Goal: Information Seeking & Learning: Learn about a topic

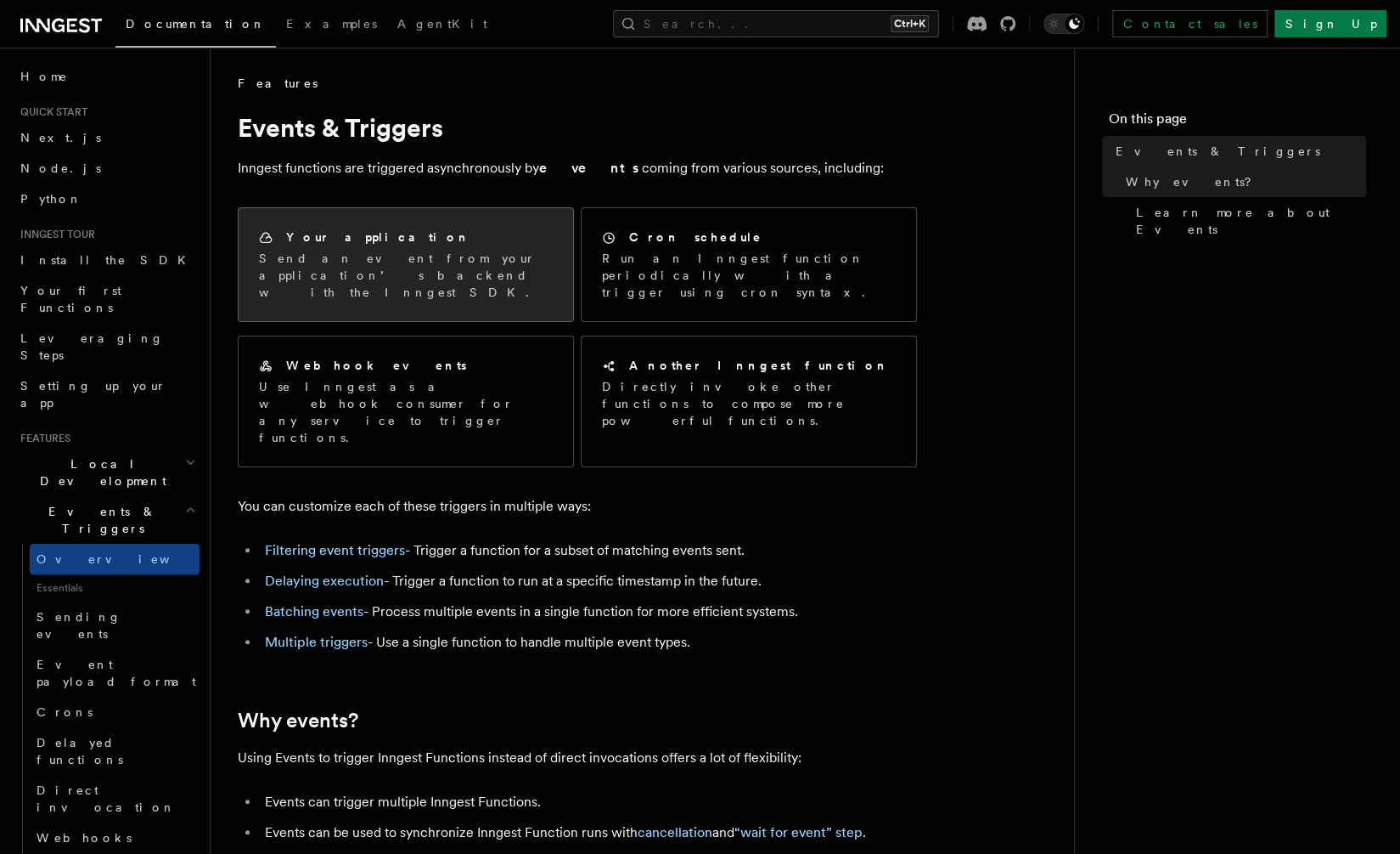
click at [393, 252] on p "Send an event from your application’s backend with the Inngest SDK." at bounding box center [405, 275] width 293 height 51
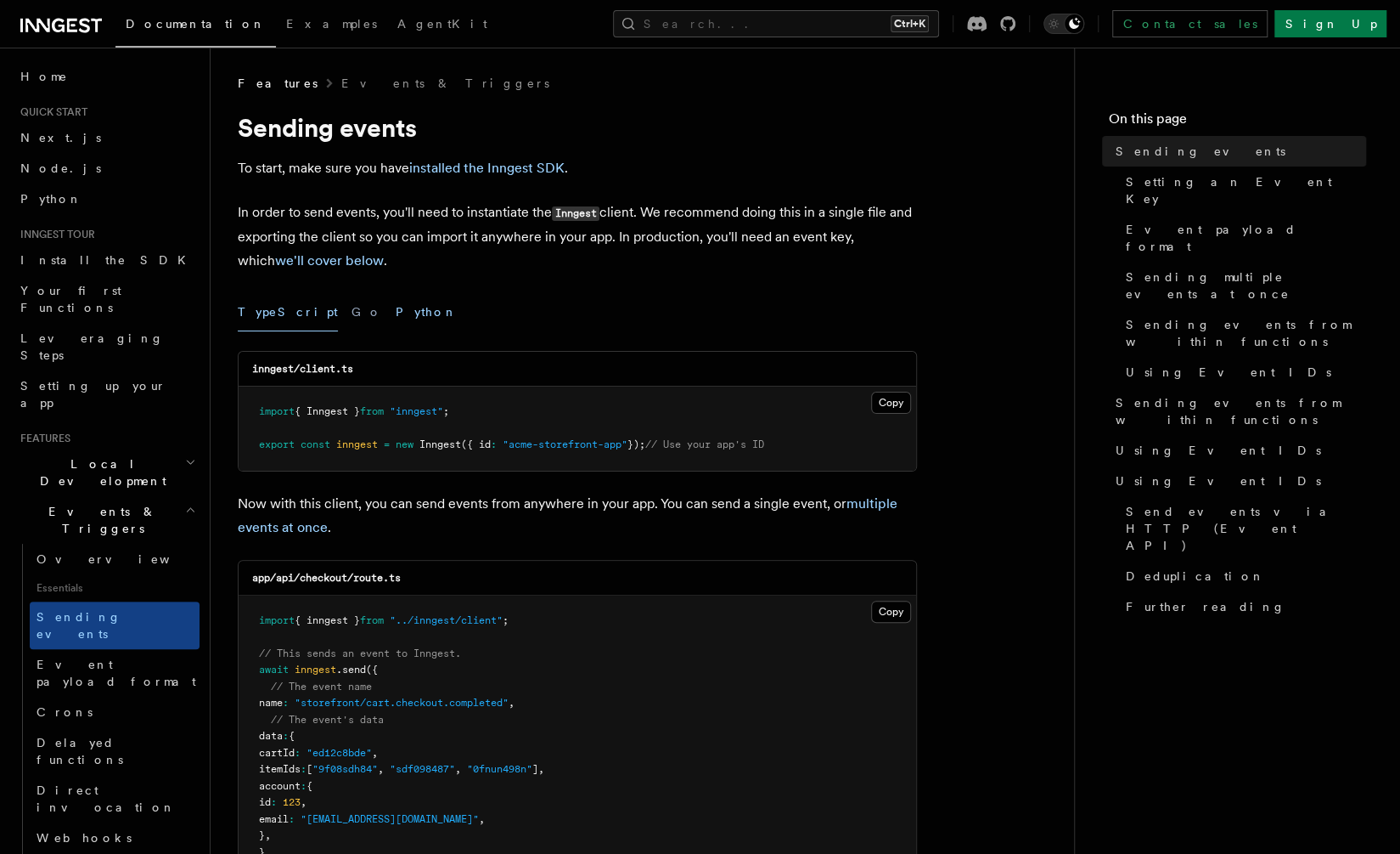
click at [395, 318] on button "Python" at bounding box center [426, 312] width 62 height 38
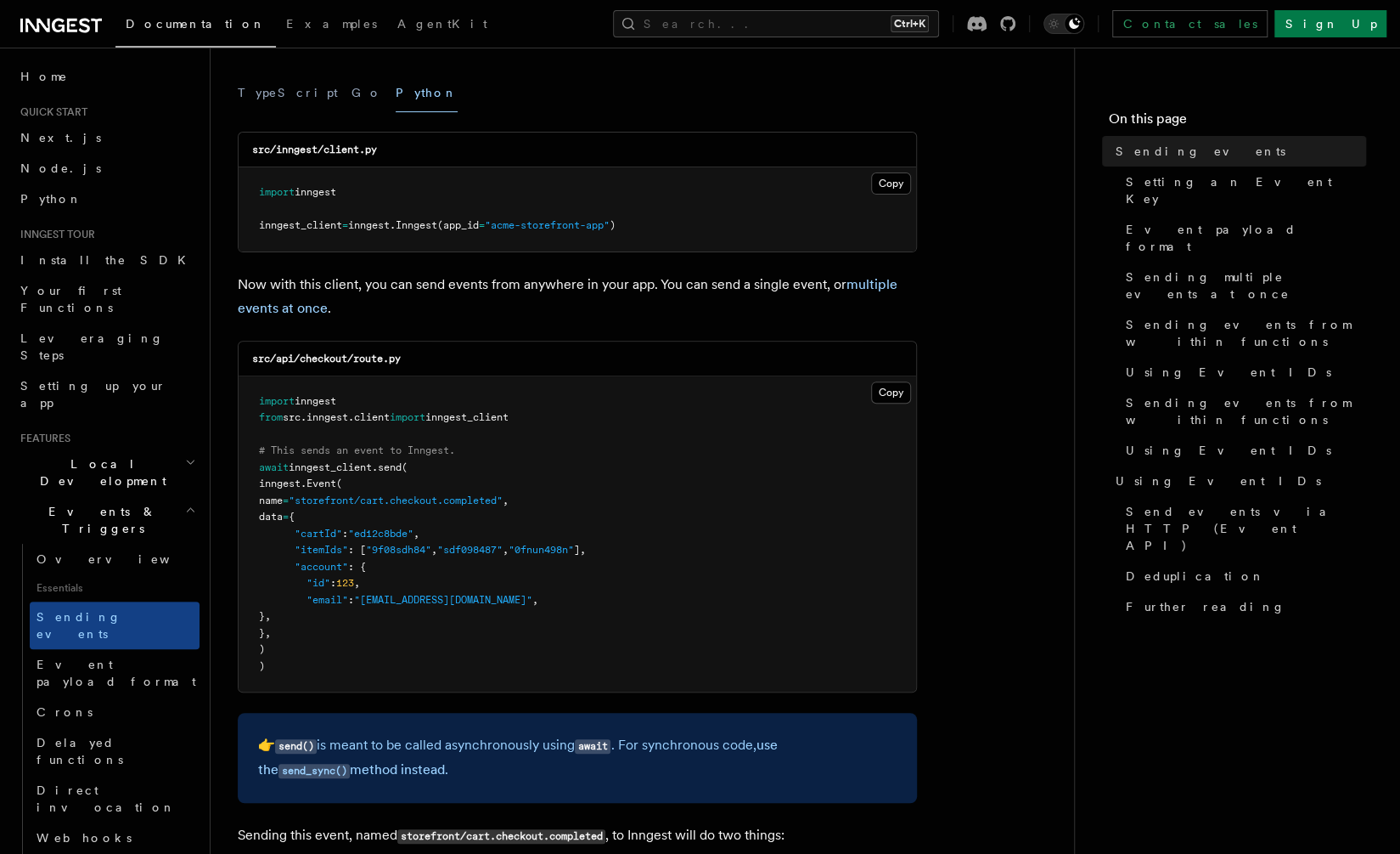
scroll to position [226, 0]
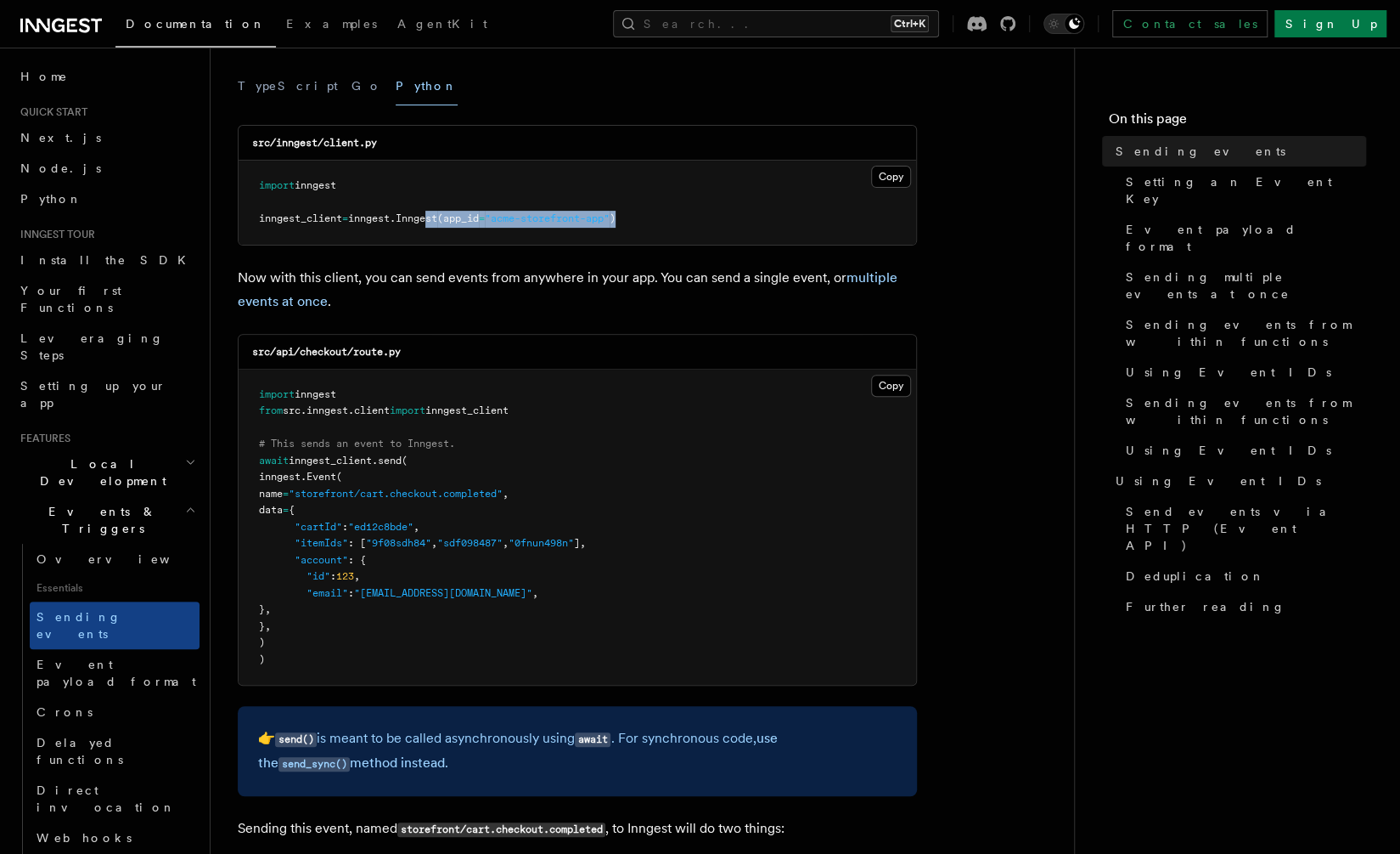
drag, startPoint x: 441, startPoint y: 220, endPoint x: 637, endPoint y: 225, distance: 196.1
click at [637, 225] on pre "import inngest inngest_client = inngest . Inngest (app_id = "acme-storefront-ap…" at bounding box center [577, 203] width 678 height 84
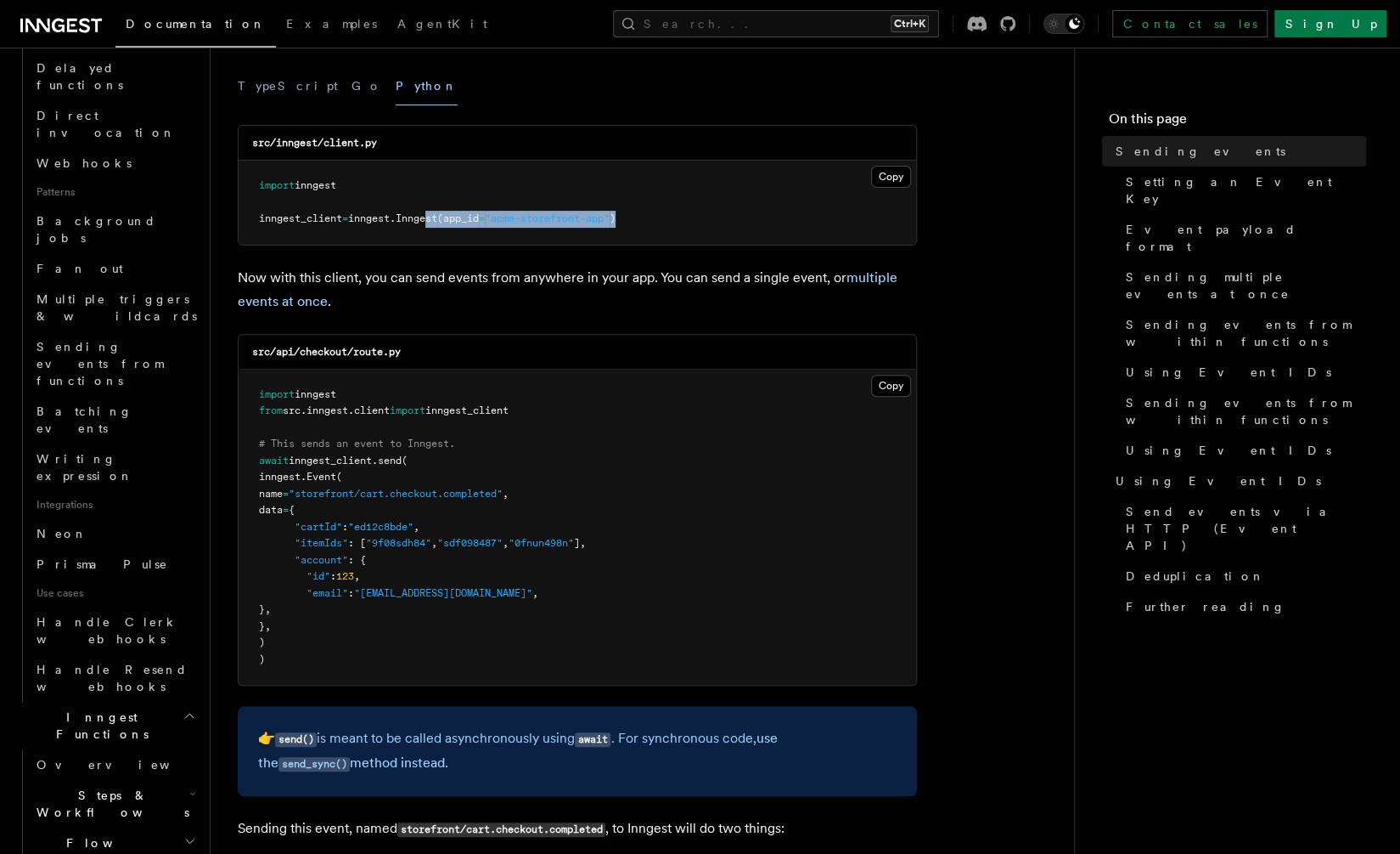
scroll to position [788, 0]
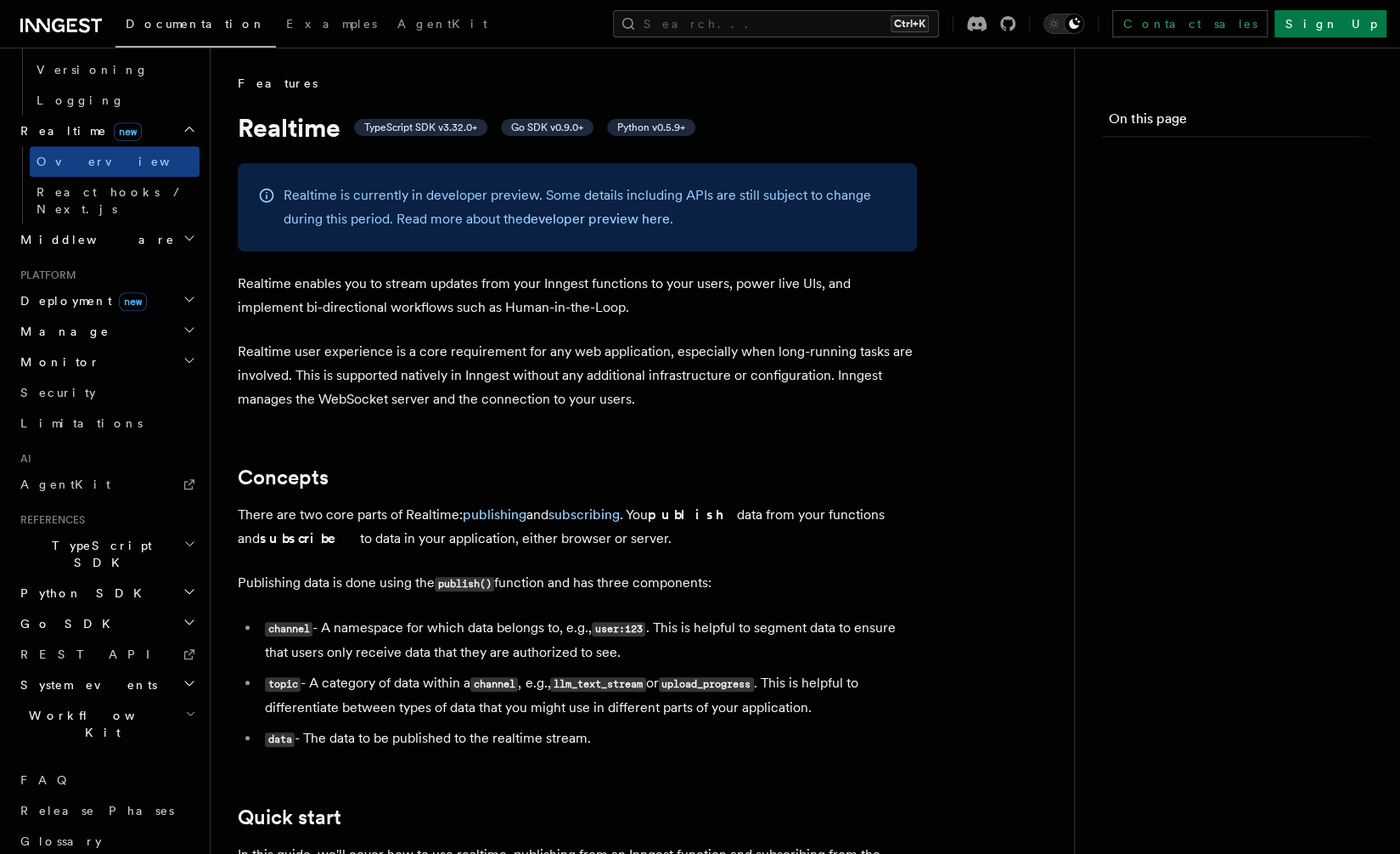
scroll to position [600, 0]
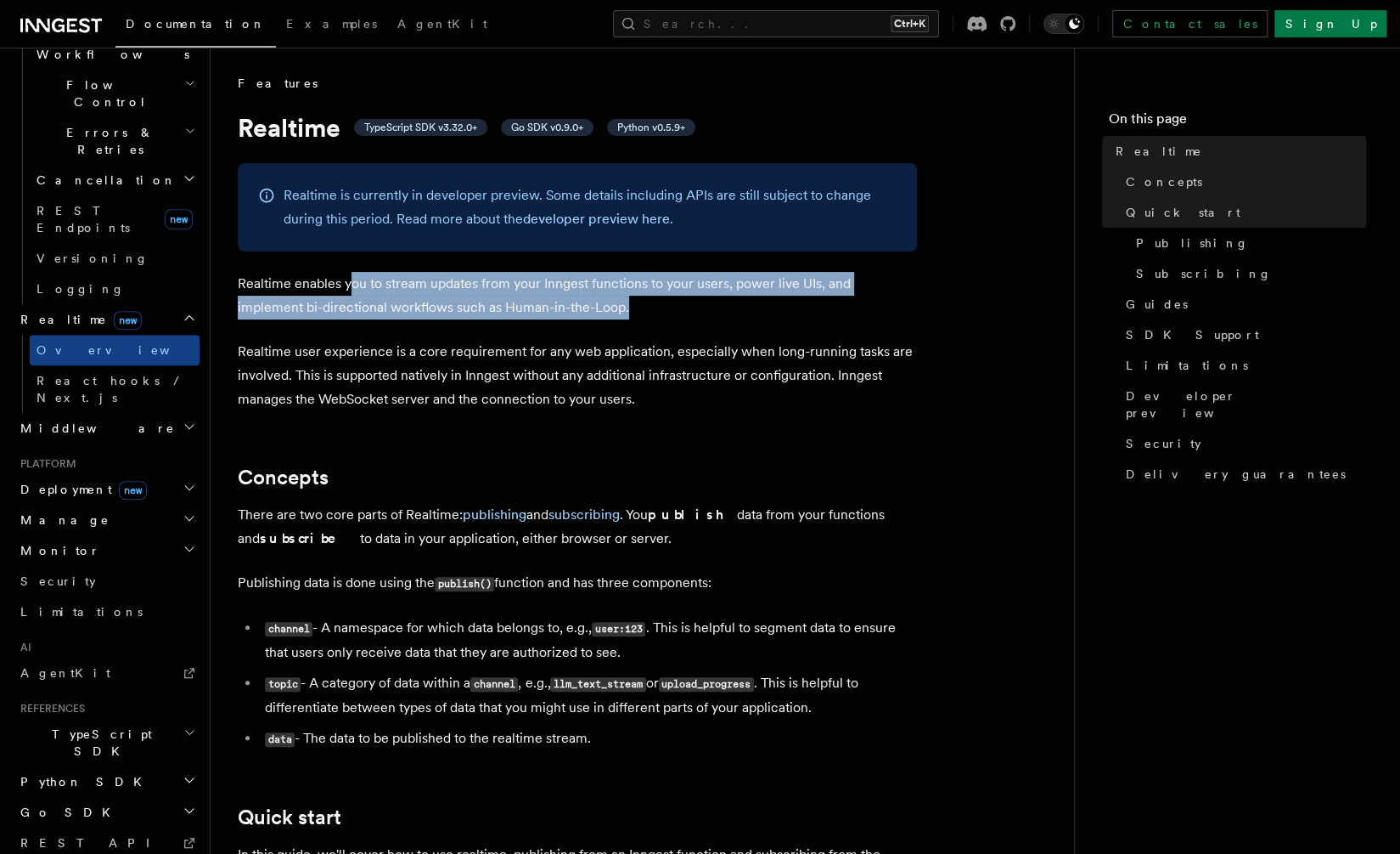
drag, startPoint x: 346, startPoint y: 279, endPoint x: 578, endPoint y: 302, distance: 233.1
click at [578, 302] on p "Realtime enables you to stream updates from your Inngest functions to your user…" at bounding box center [577, 295] width 679 height 47
drag, startPoint x: 578, startPoint y: 302, endPoint x: 591, endPoint y: 357, distance: 56.5
click at [591, 357] on p "Realtime user experience is a core requirement for any web application, especia…" at bounding box center [577, 375] width 679 height 72
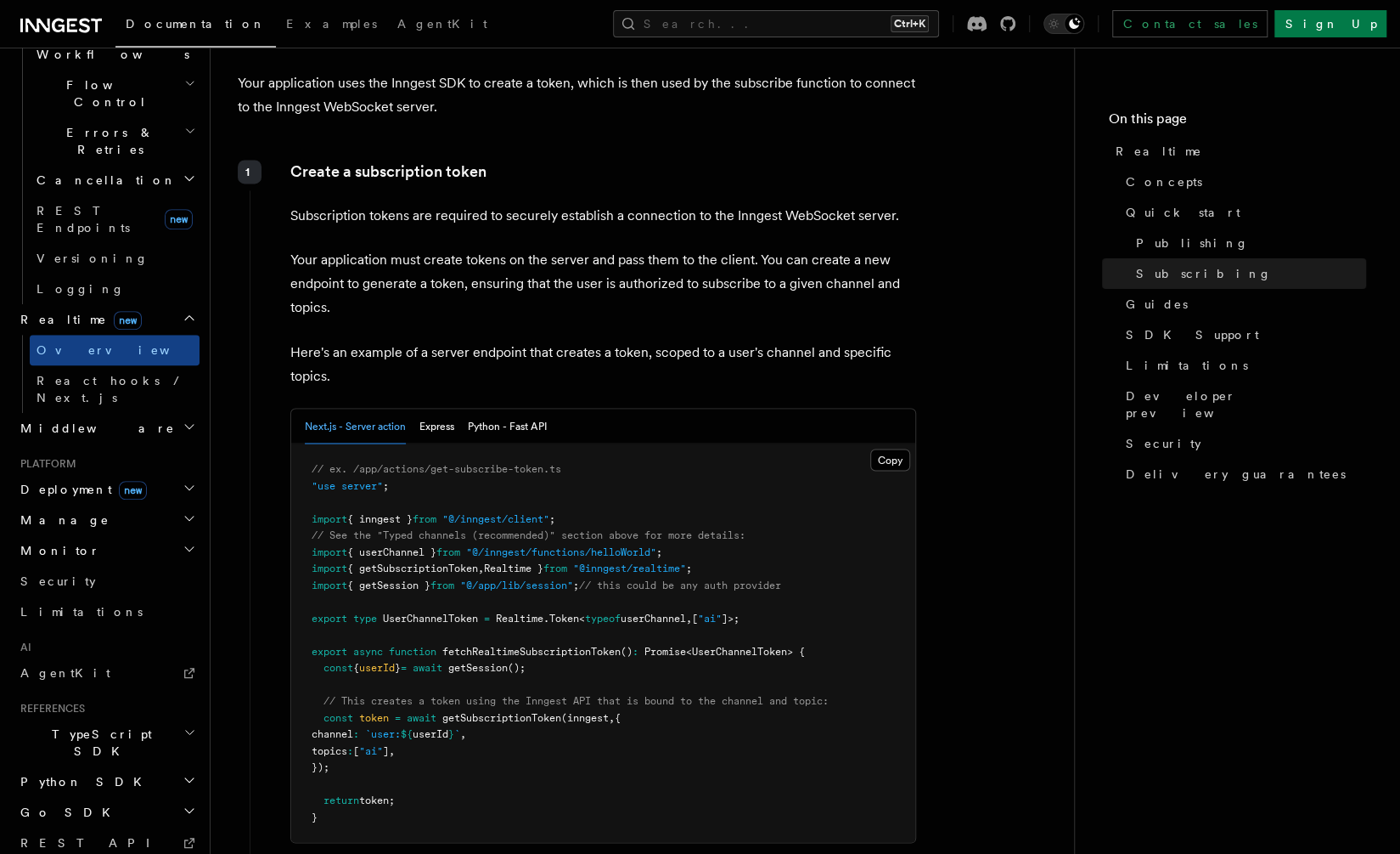
scroll to position [1755, 0]
click at [496, 425] on button "Python - Fast API" at bounding box center [507, 425] width 78 height 34
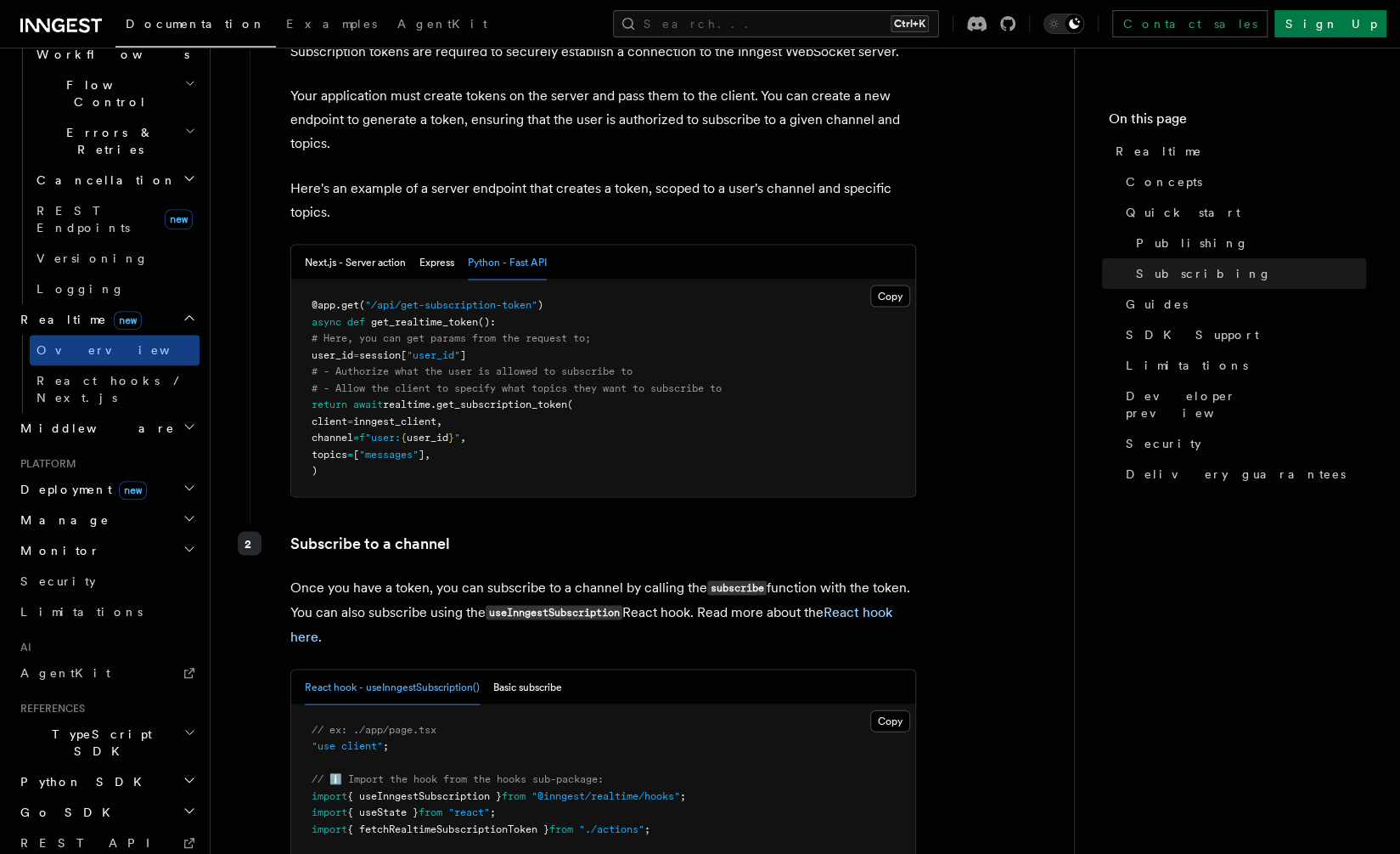
scroll to position [1925, 0]
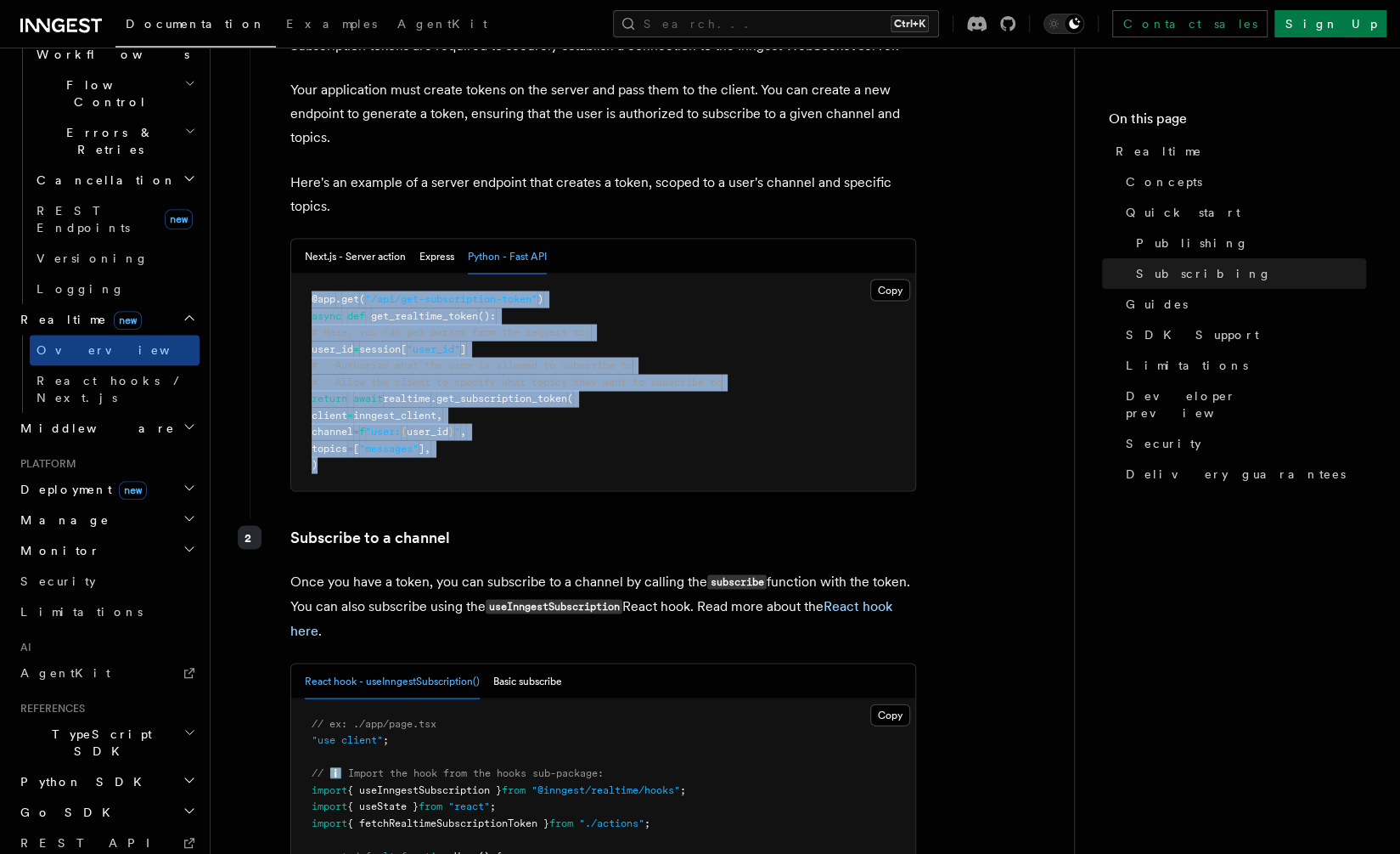
drag, startPoint x: 292, startPoint y: 287, endPoint x: 515, endPoint y: 459, distance: 281.6
click at [515, 459] on pre "@app . get ( "/api/get-subscription-token" ) async def get_realtime_token (): #…" at bounding box center [603, 382] width 624 height 217
click at [431, 454] on span "]," at bounding box center [425, 448] width 12 height 12
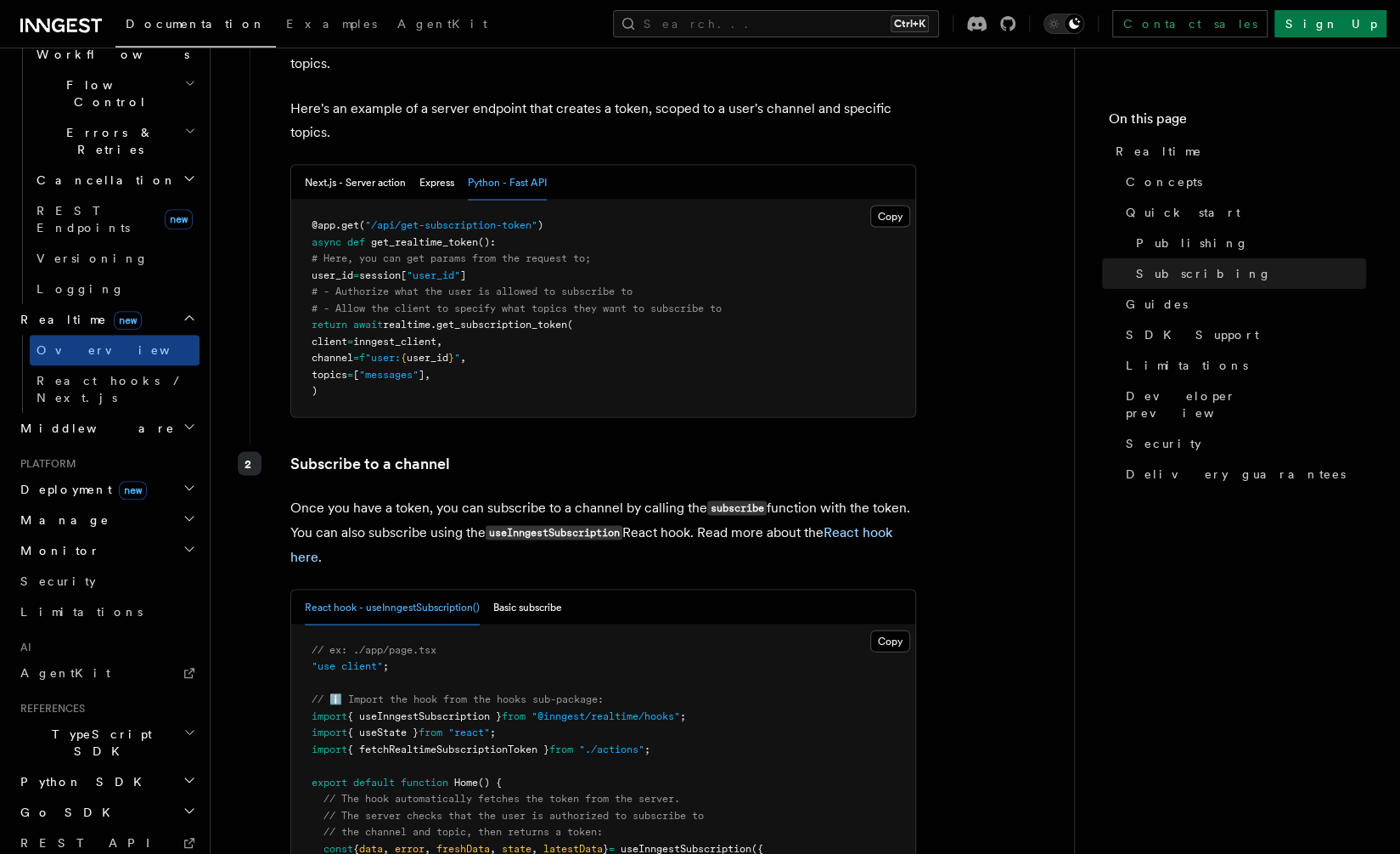
scroll to position [1982, 0]
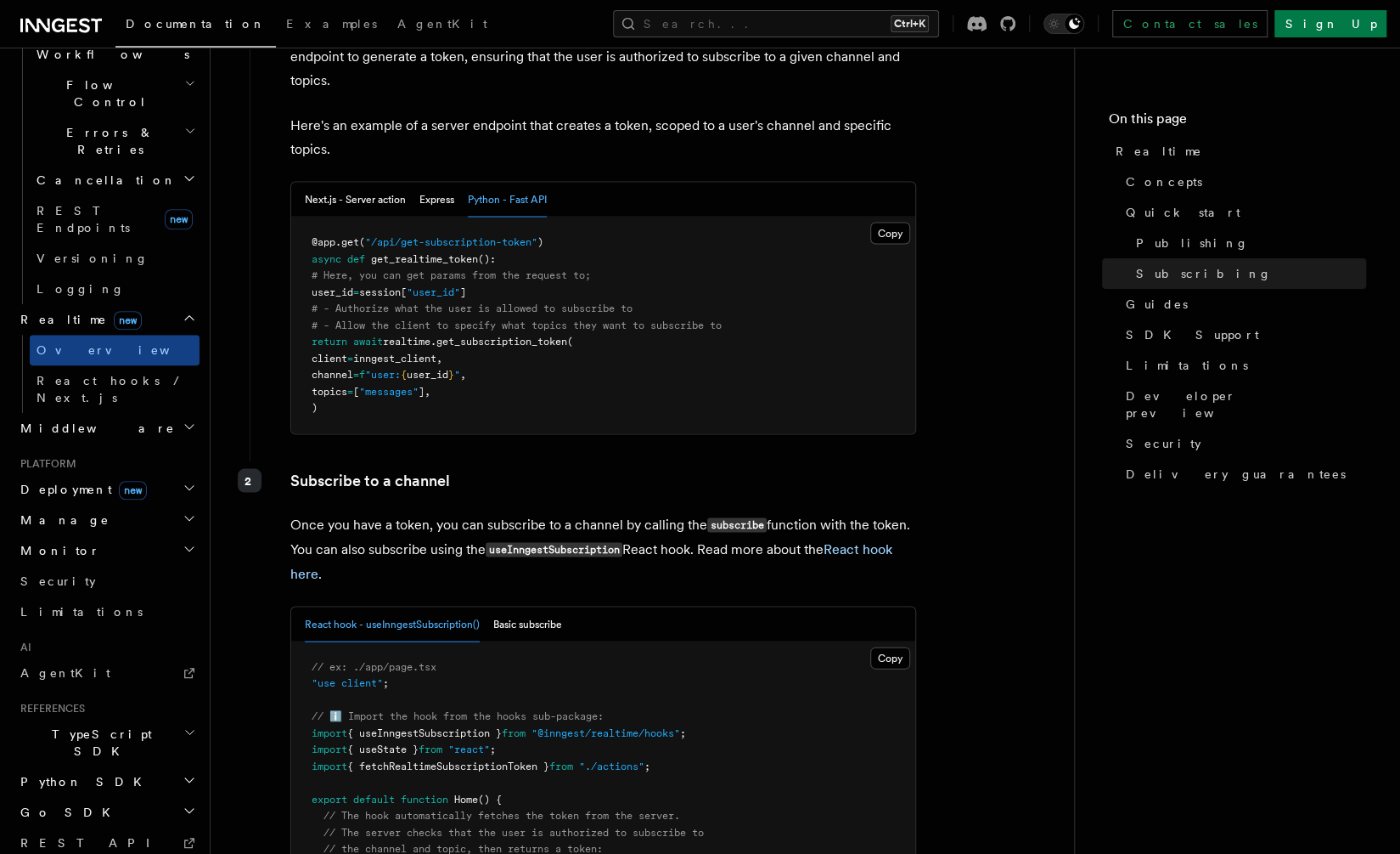
click at [182, 542] on icon "button" at bounding box center [189, 549] width 14 height 14
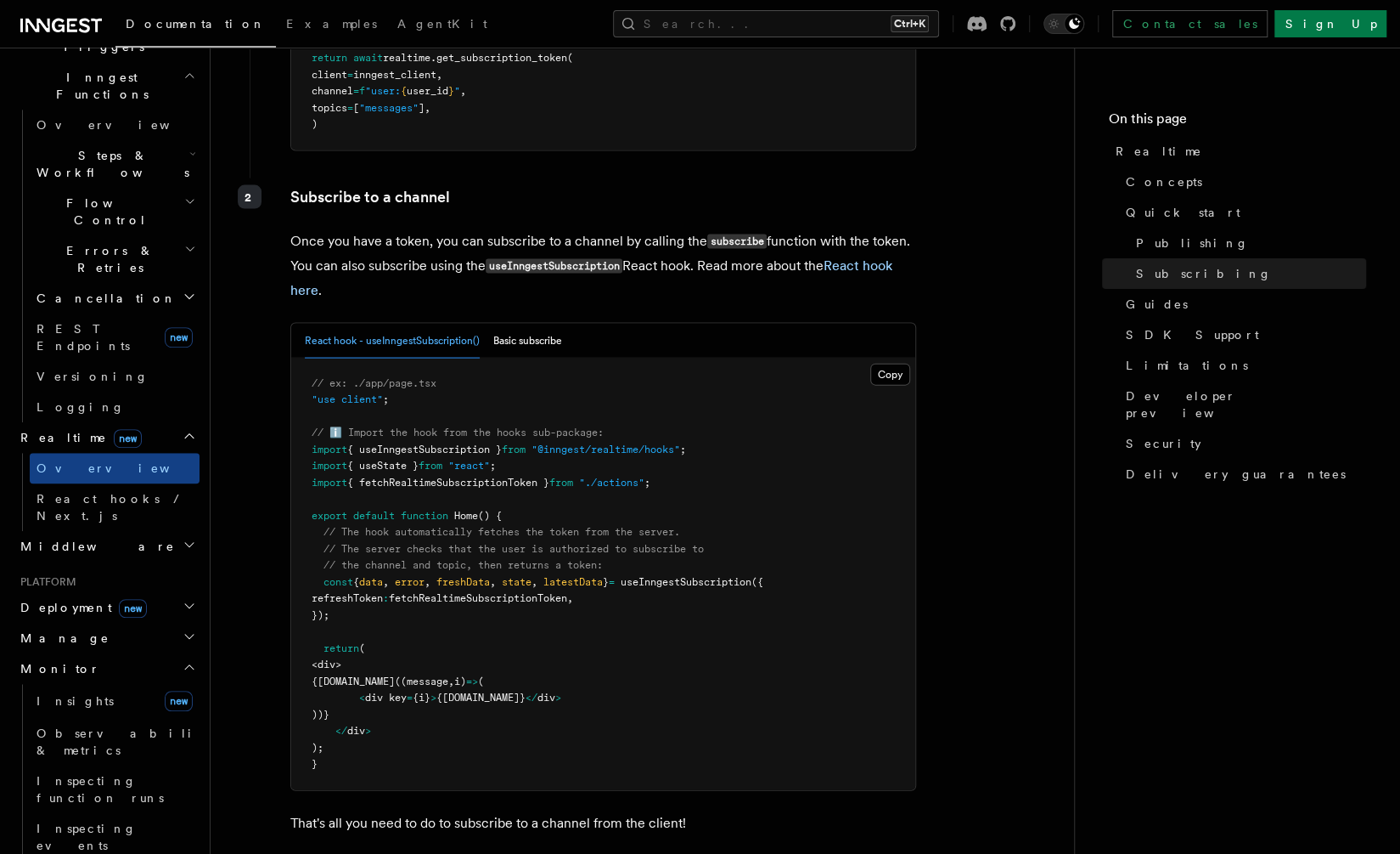
scroll to position [600, 0]
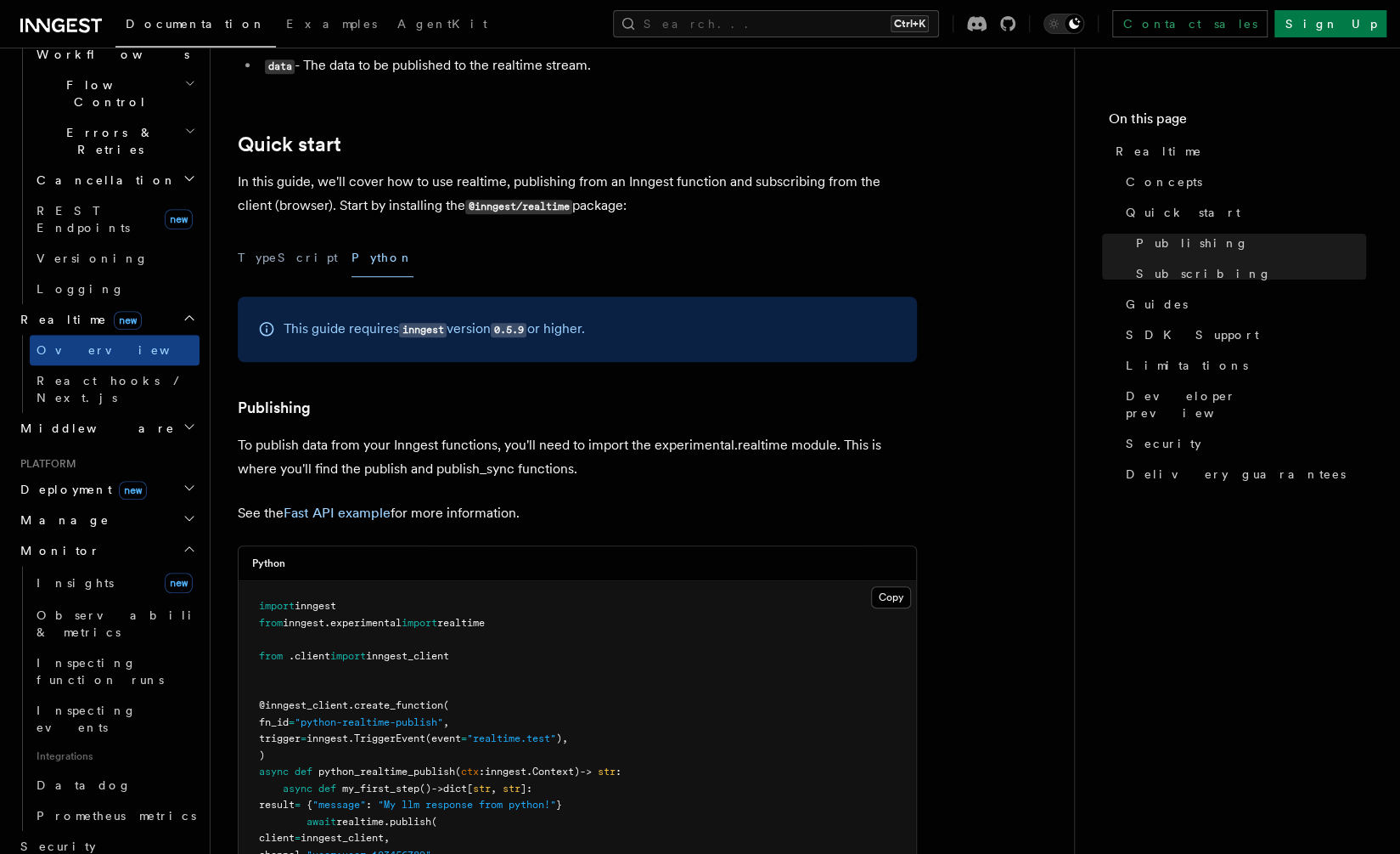
scroll to position [0, 0]
